Goal: Check status

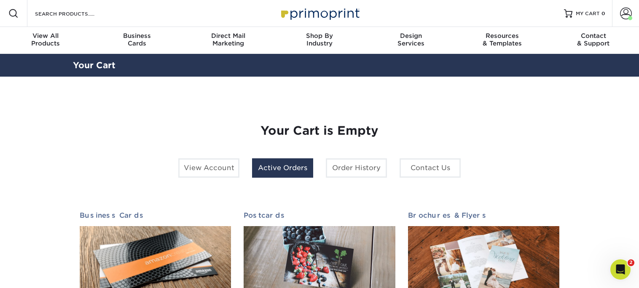
click at [283, 174] on link "Active Orders" at bounding box center [282, 168] width 61 height 19
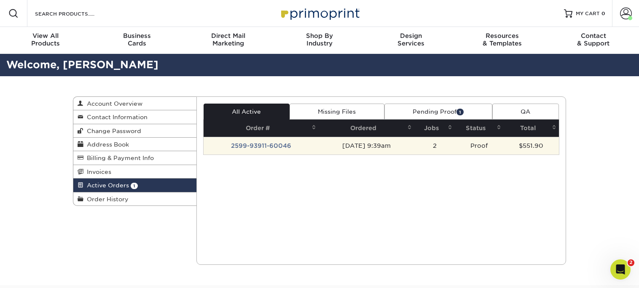
click at [266, 149] on td "2599-93911-60046" at bounding box center [262, 146] width 116 height 18
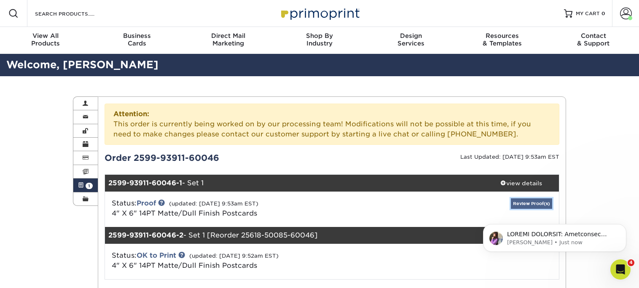
click at [521, 204] on link "Review Proof(s)" at bounding box center [531, 204] width 41 height 11
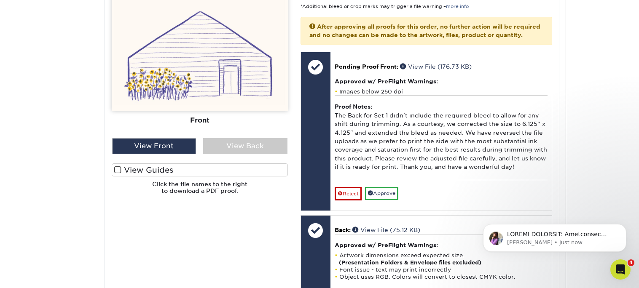
scroll to position [452, 0]
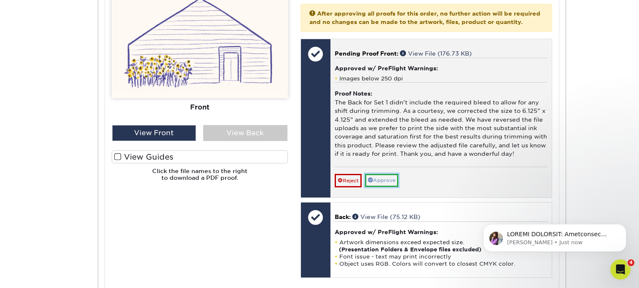
click at [392, 187] on link "Approve" at bounding box center [381, 180] width 33 height 13
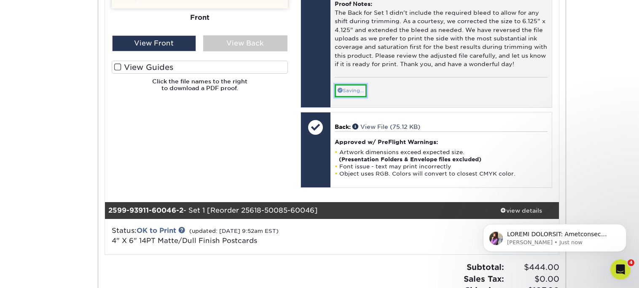
scroll to position [542, 0]
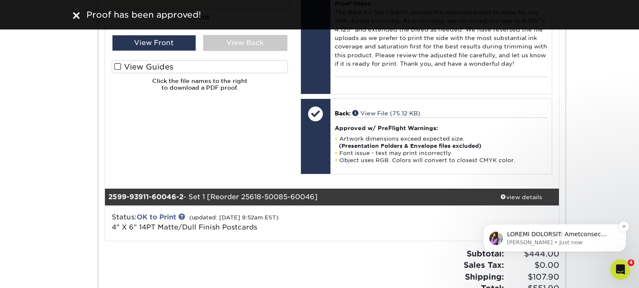
click at [492, 241] on img "Notification stack" at bounding box center [496, 238] width 13 height 13
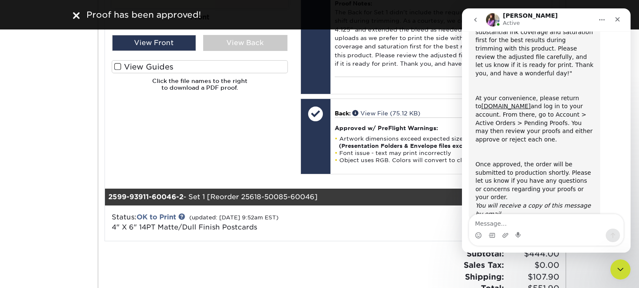
scroll to position [164, 0]
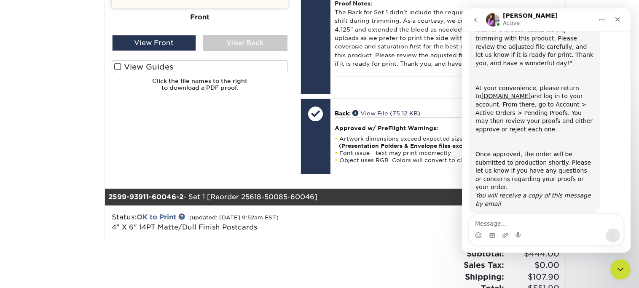
click at [396, 182] on div "Please Upload Your Files We accept: PDF , JPEG 1 or TIFF 1 files. Submitting AI…" at bounding box center [332, 34] width 454 height 296
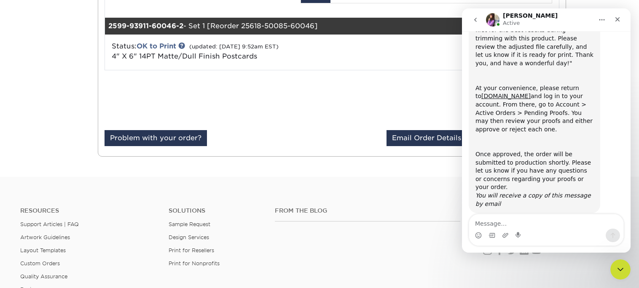
scroll to position [715, 0]
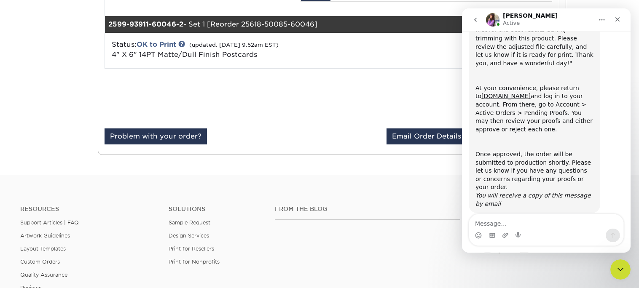
click at [287, 124] on div at bounding box center [215, 101] width 234 height 53
click at [469, 21] on button "go back" at bounding box center [476, 20] width 16 height 16
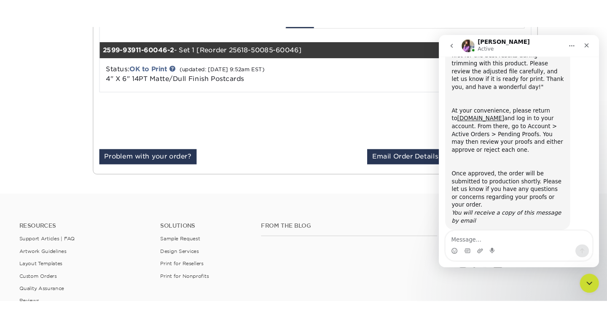
scroll to position [0, 0]
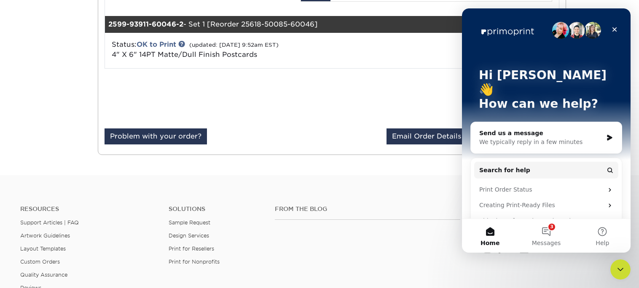
click at [435, 68] on div "Status: OK to Print (updated: [DATE] 9:52am EST) 4" X 6" 14PT Matte/Dull Finish…" at bounding box center [332, 50] width 467 height 35
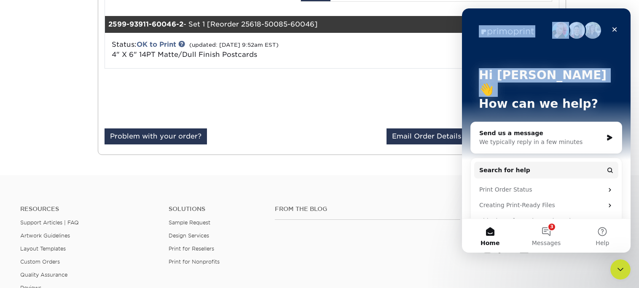
drag, startPoint x: 499, startPoint y: 15, endPoint x: 359, endPoint y: 97, distance: 162.3
click at [462, 97] on html "Hi [PERSON_NAME] 👋 How can we help? Send us a message We typically reply in a f…" at bounding box center [546, 130] width 169 height 245
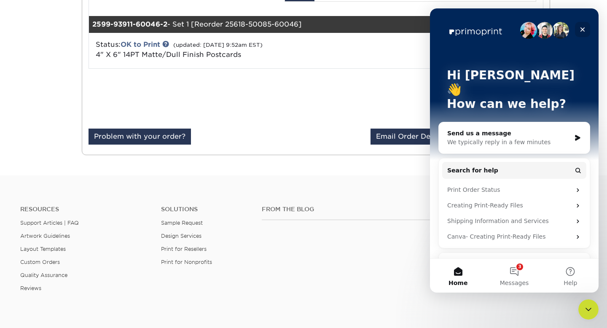
click at [583, 29] on icon "Close" at bounding box center [583, 29] width 5 height 5
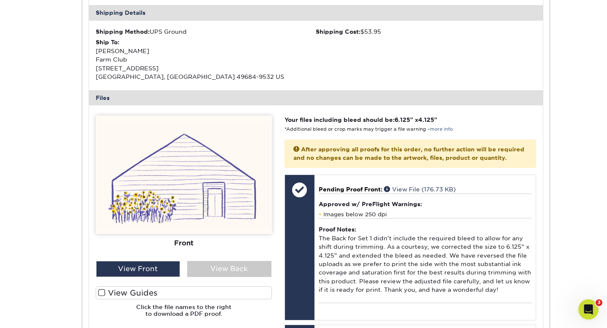
scroll to position [312, 0]
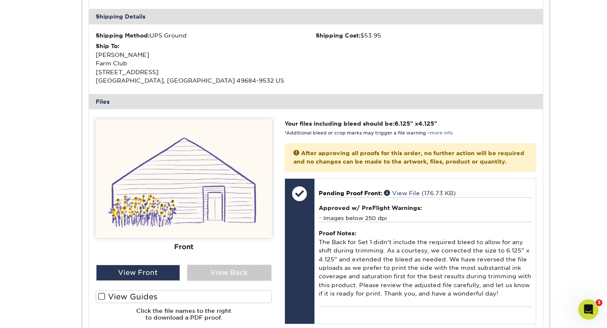
click at [250, 279] on div "View Back" at bounding box center [229, 273] width 84 height 16
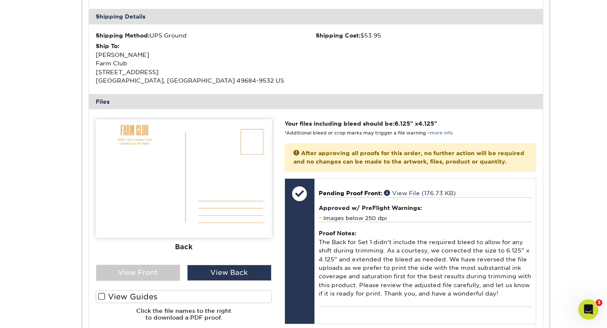
click at [251, 272] on div "View Back" at bounding box center [229, 273] width 84 height 16
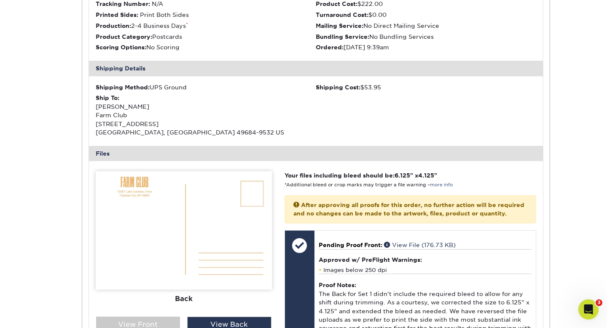
scroll to position [0, 0]
